Goal: Information Seeking & Learning: Check status

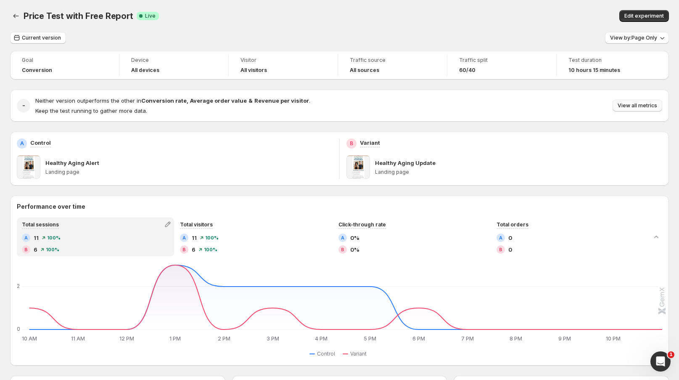
click at [642, 106] on span "View all metrics" at bounding box center [638, 105] width 40 height 7
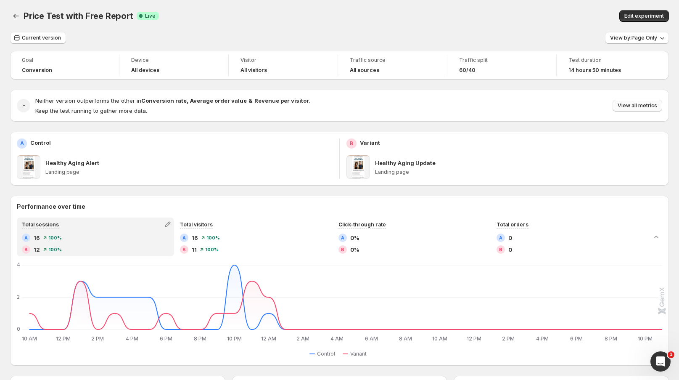
click at [649, 106] on span "View all metrics" at bounding box center [638, 105] width 40 height 7
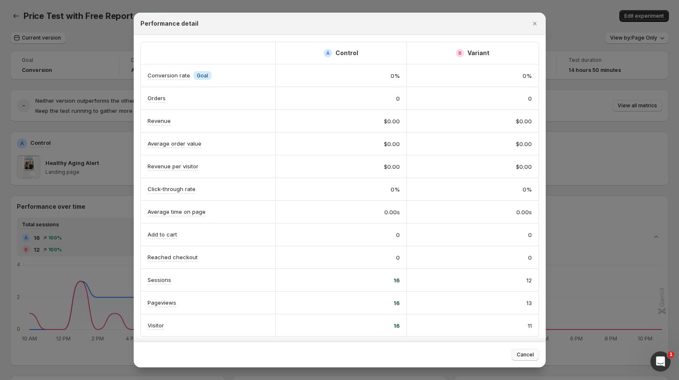
click at [523, 355] on span "Cancel" at bounding box center [525, 354] width 17 height 7
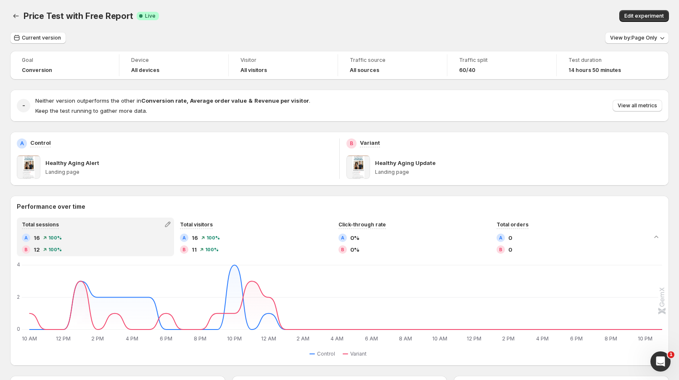
click at [421, 3] on div "Price Test with Free Report. This page is ready Price Test with Free Report Suc…" at bounding box center [339, 16] width 659 height 32
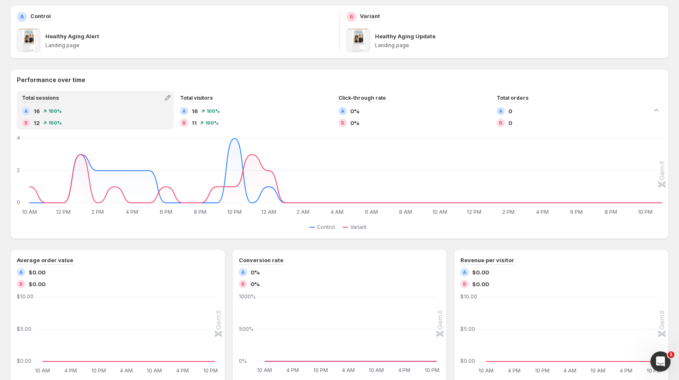
scroll to position [140, 0]
